Goal: Navigation & Orientation: Find specific page/section

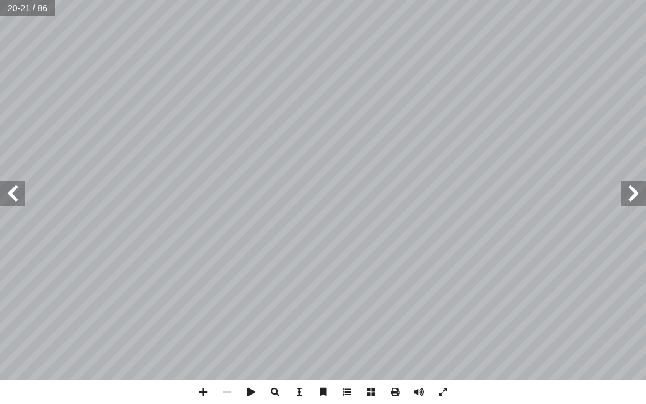
click at [15, 201] on span at bounding box center [12, 193] width 25 height 25
click at [8, 184] on span at bounding box center [12, 193] width 25 height 25
click at [206, 390] on span at bounding box center [203, 392] width 24 height 24
click at [252, 85] on html "الصفحة الرئيسية الصف الأول الصف الثاني الصف الثالث الصف الرابع الصف الخامس الصف…" at bounding box center [323, 42] width 646 height 85
click at [639, 195] on span at bounding box center [633, 193] width 25 height 25
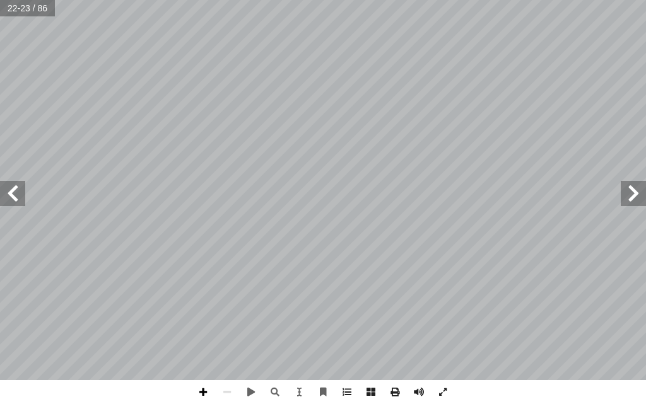
click at [204, 385] on span at bounding box center [203, 392] width 24 height 24
